Goal: Transaction & Acquisition: Purchase product/service

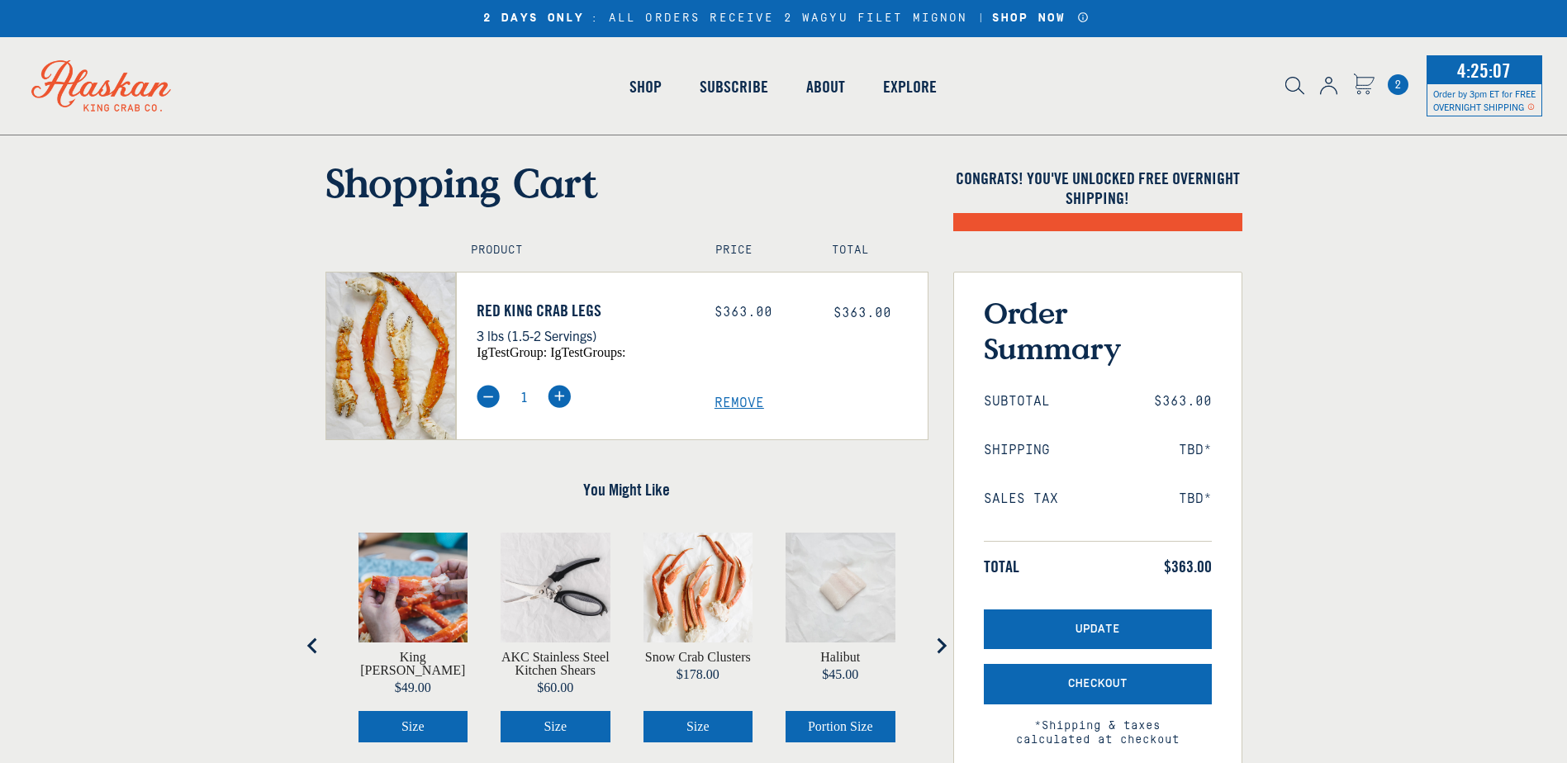
click at [744, 402] on span "Remove" at bounding box center [820, 404] width 213 height 16
drag, startPoint x: 0, startPoint y: 0, endPoint x: 744, endPoint y: 397, distance: 843.5
click at [744, 397] on span "Remove" at bounding box center [820, 404] width 213 height 16
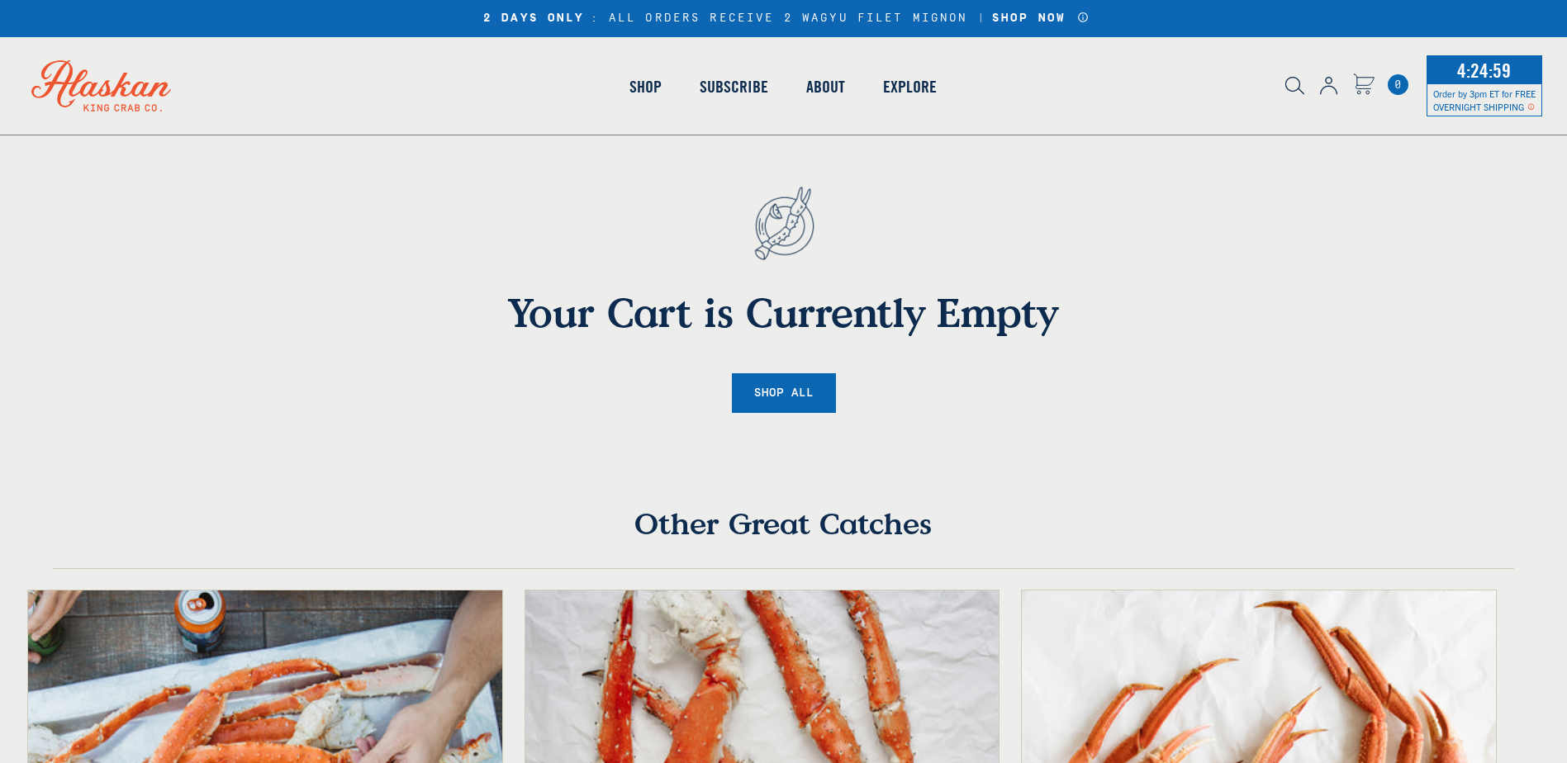
drag, startPoint x: 679, startPoint y: 17, endPoint x: 657, endPoint y: 1, distance: 27.3
click at [678, 17] on div "2 DAYS ONLY : ALL ORDERS RECEIVE 2 WAGYU FILET MIGNON | SHOP NOW" at bounding box center [783, 19] width 612 height 14
click at [1323, 88] on img at bounding box center [1328, 86] width 17 height 18
